Goal: Transaction & Acquisition: Obtain resource

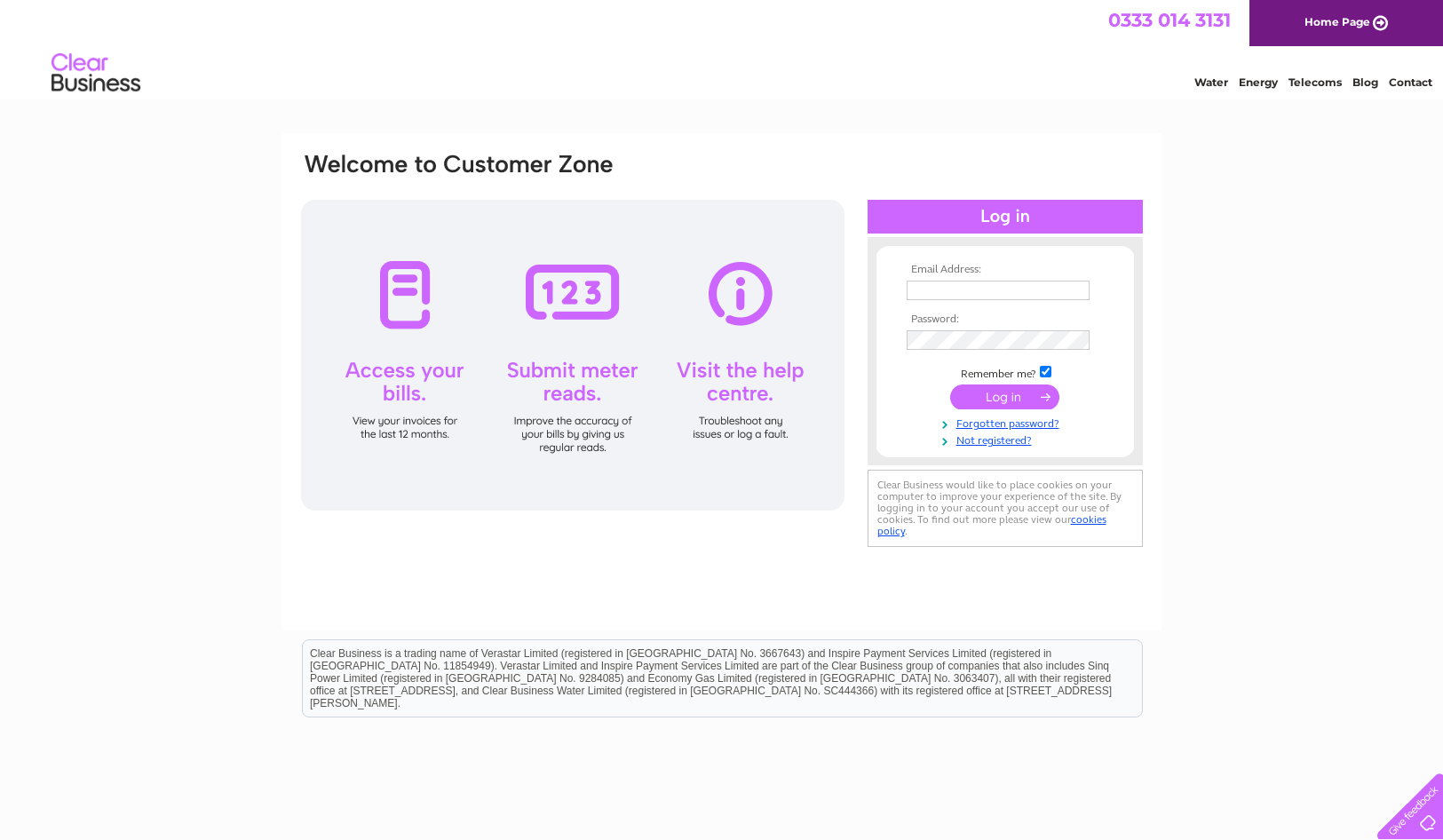
type input "lisa@stirlingwomensaid.co.uk"
click at [1006, 398] on input "submit" at bounding box center [1004, 396] width 109 height 25
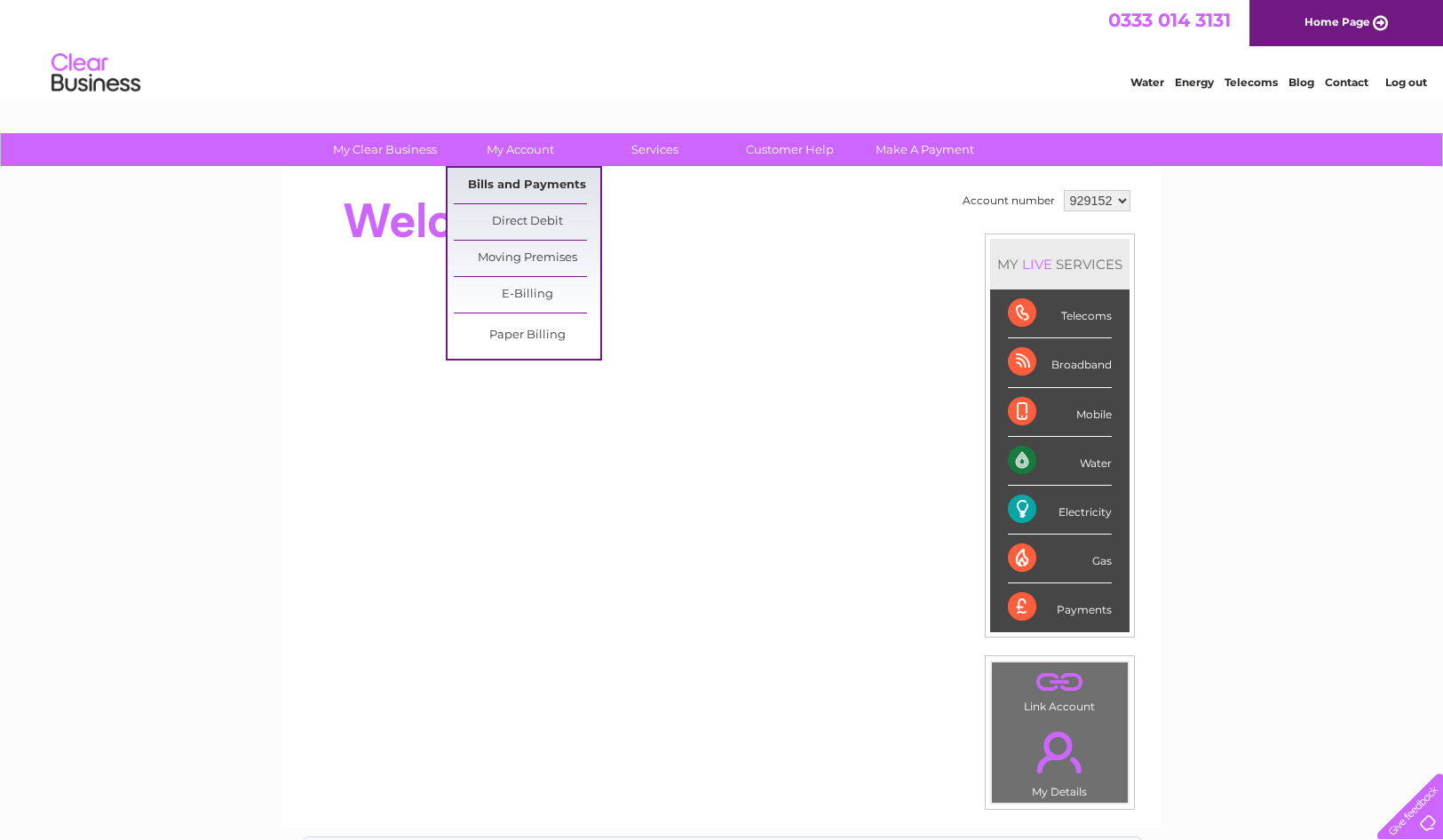
click at [505, 183] on link "Bills and Payments" at bounding box center [527, 186] width 146 height 36
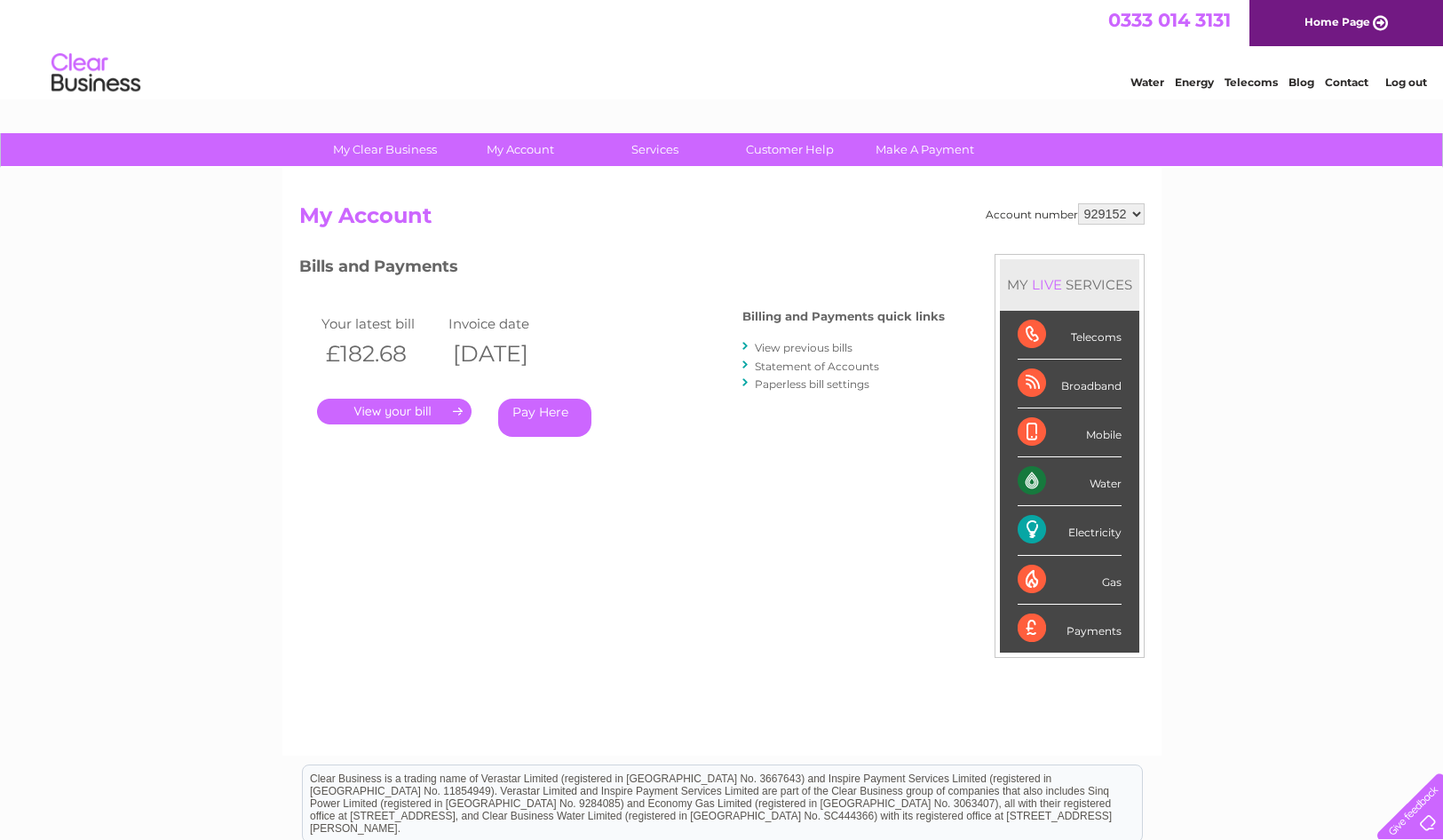
click at [445, 406] on link "." at bounding box center [394, 411] width 155 height 26
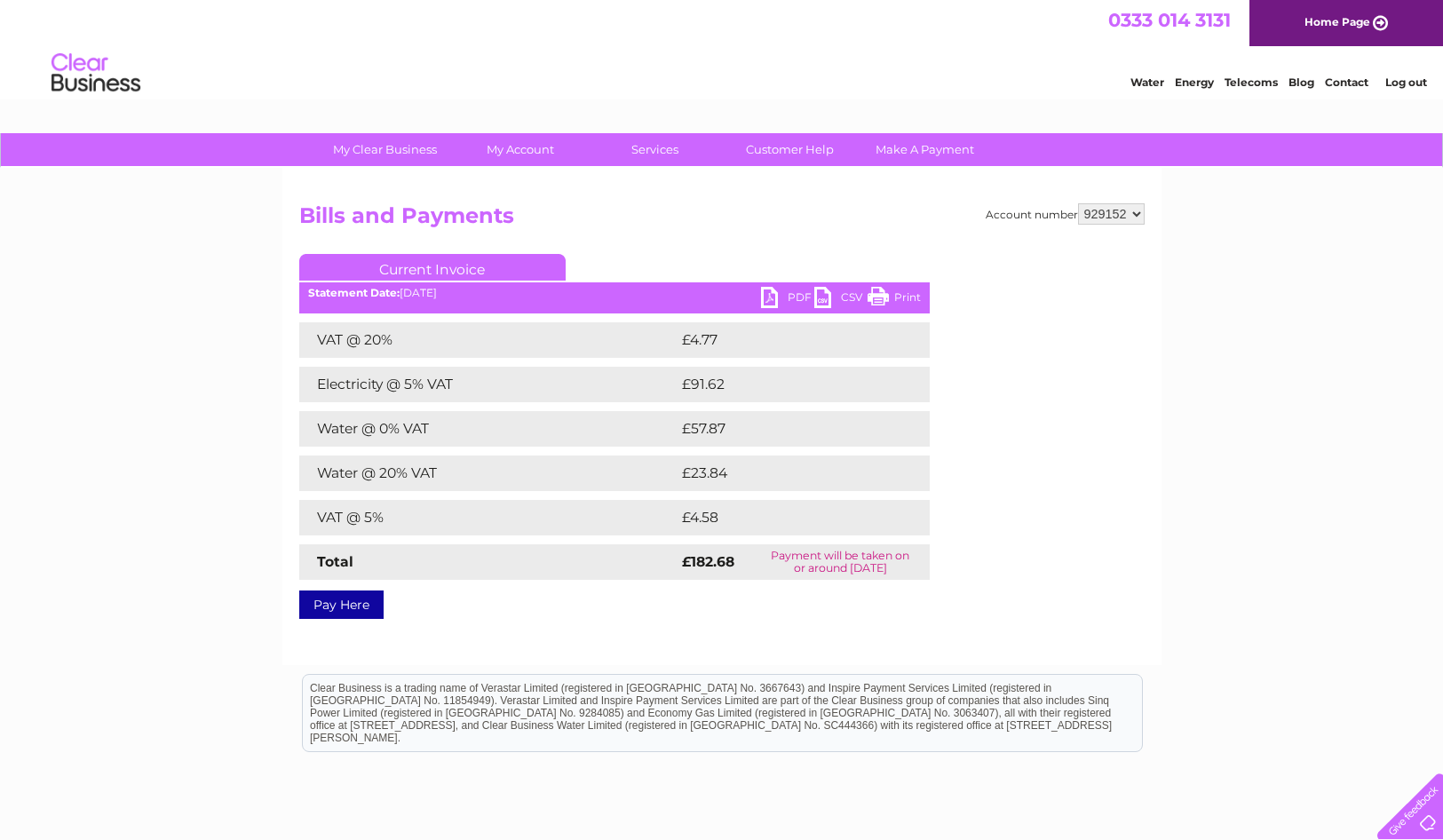
click at [782, 292] on link "PDF" at bounding box center [787, 300] width 53 height 26
click at [775, 291] on link "PDF" at bounding box center [787, 300] width 53 height 26
